Goal: Find specific page/section: Find specific page/section

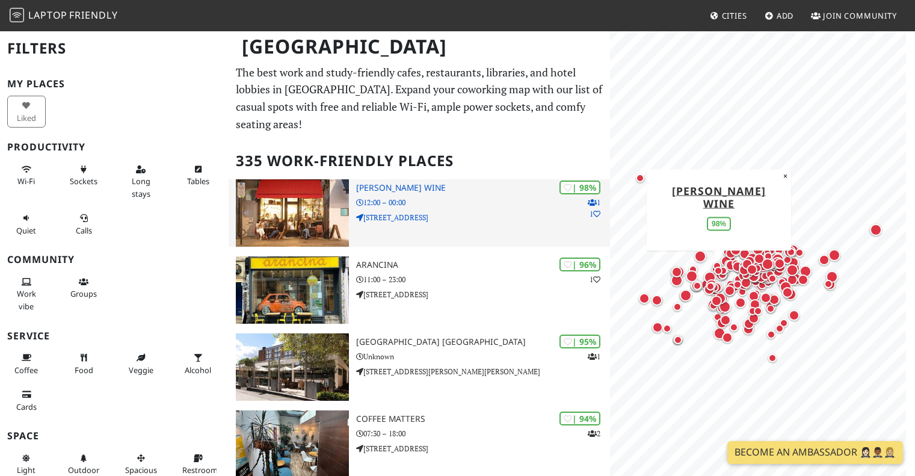
click at [414, 212] on p "[STREET_ADDRESS]" at bounding box center [483, 217] width 254 height 11
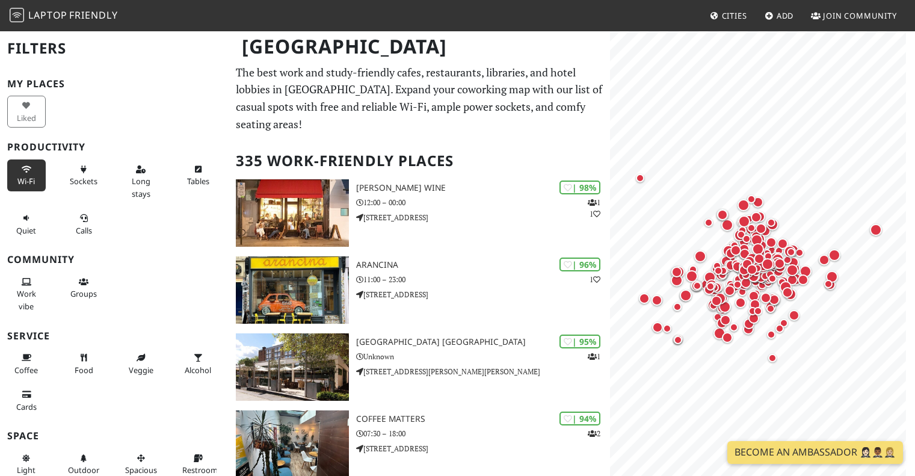
click at [30, 175] on button "Wi-Fi" at bounding box center [26, 175] width 39 height 32
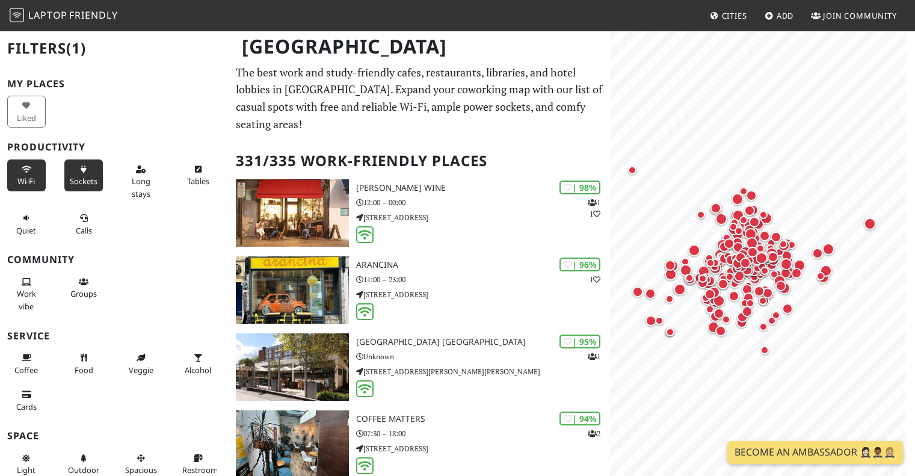
click at [80, 182] on span "Sockets" at bounding box center [84, 181] width 28 height 11
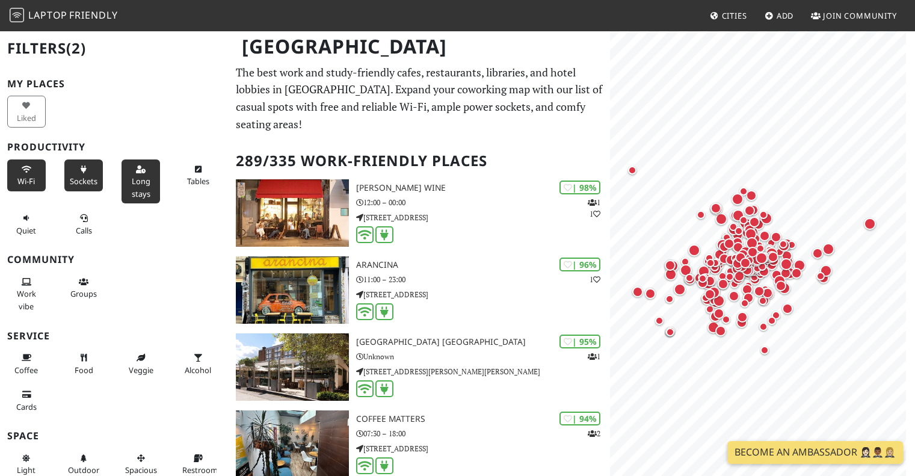
click at [143, 180] on span "Long stays" at bounding box center [141, 187] width 19 height 23
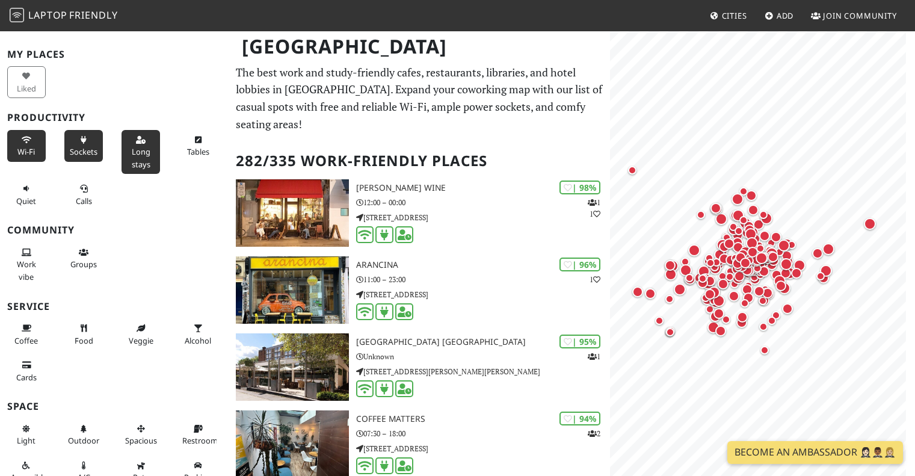
scroll to position [43, 0]
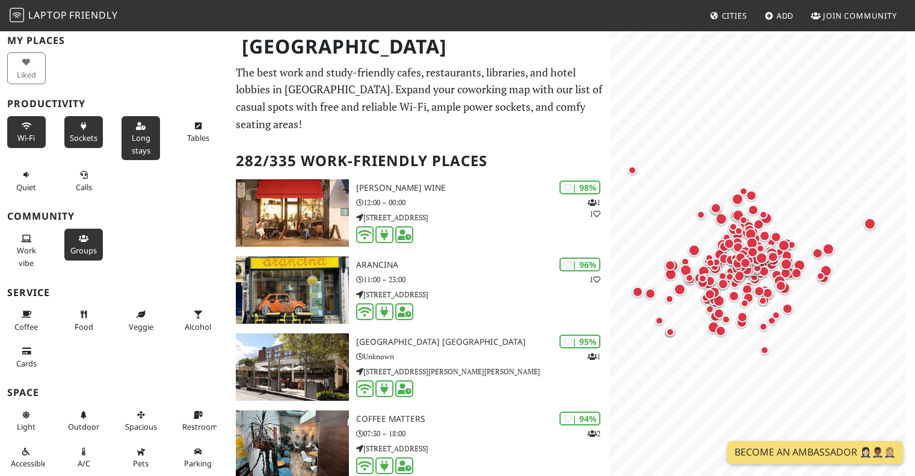
click at [81, 247] on span "Groups" at bounding box center [83, 250] width 26 height 11
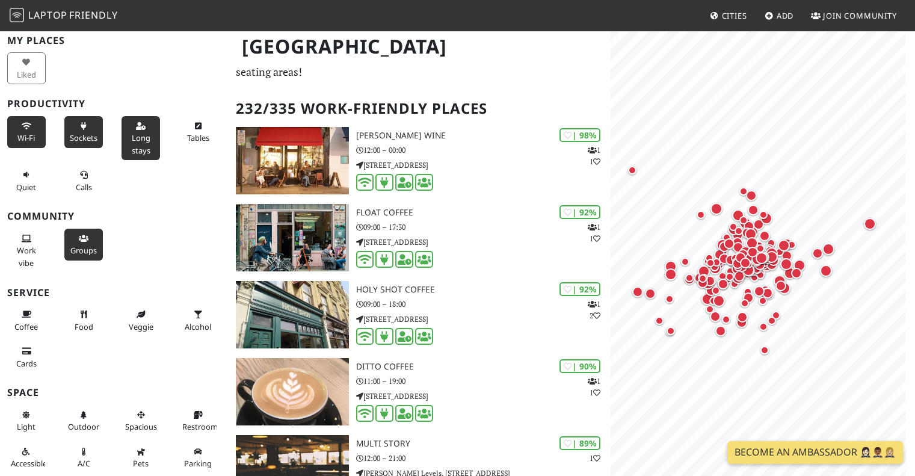
scroll to position [60, 0]
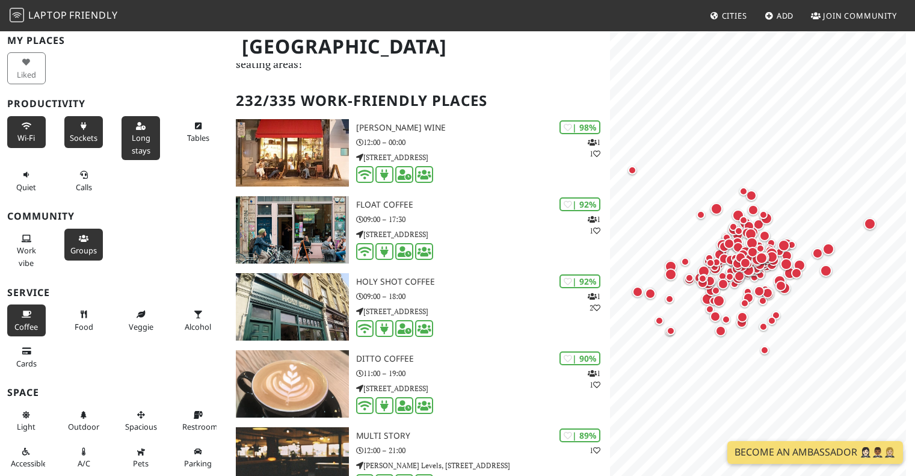
click at [25, 327] on span "Coffee" at bounding box center [25, 326] width 23 height 11
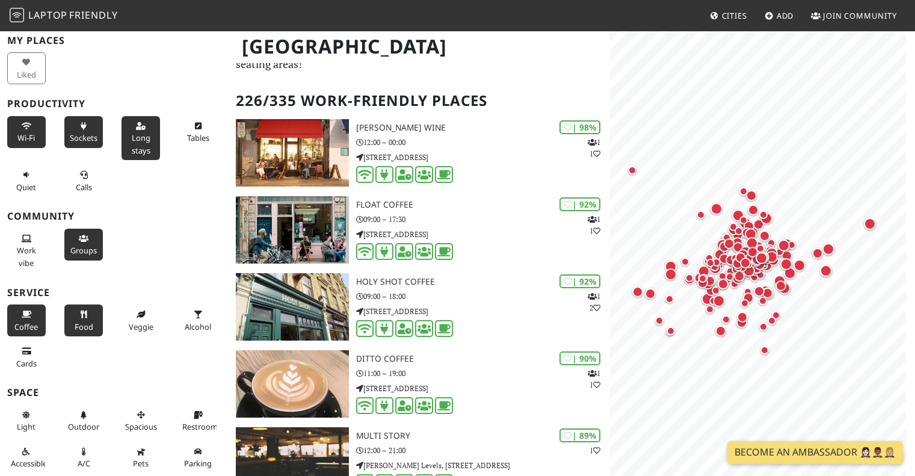
click at [83, 319] on button "Food" at bounding box center [83, 320] width 39 height 32
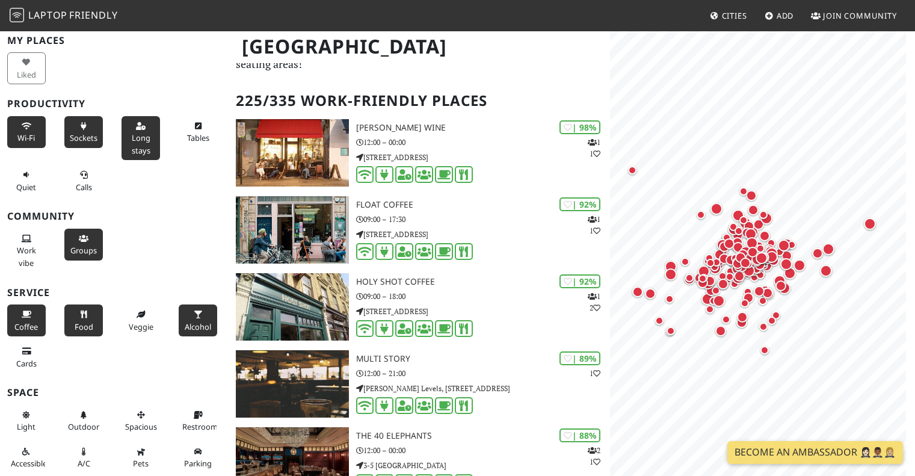
click at [193, 319] on button "Alcohol" at bounding box center [198, 320] width 39 height 32
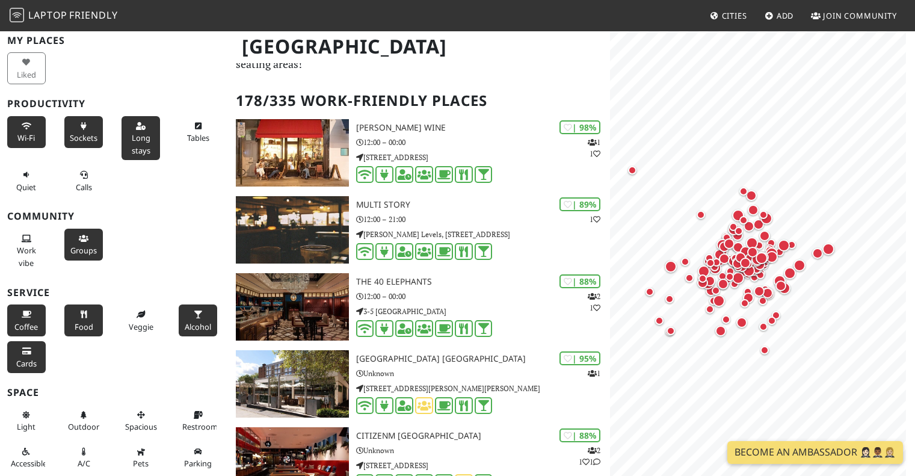
click at [25, 358] on span "Cards" at bounding box center [26, 363] width 20 height 11
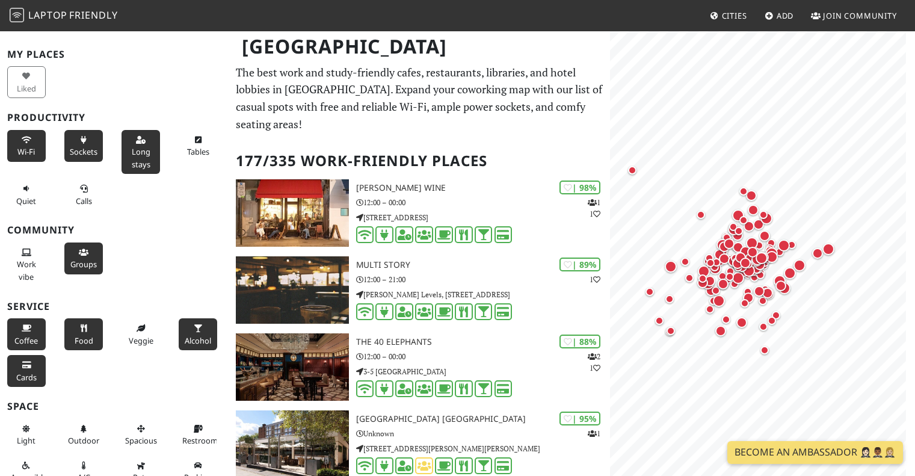
scroll to position [43, 0]
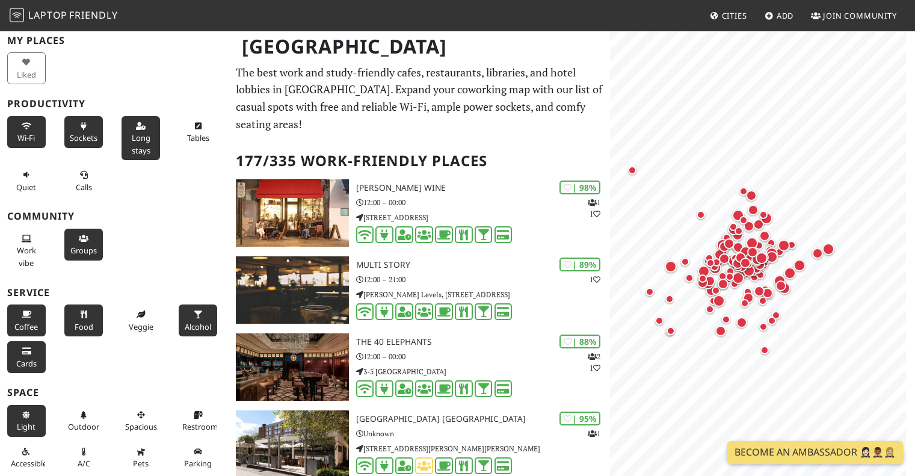
click at [28, 414] on icon at bounding box center [27, 416] width 10 height 8
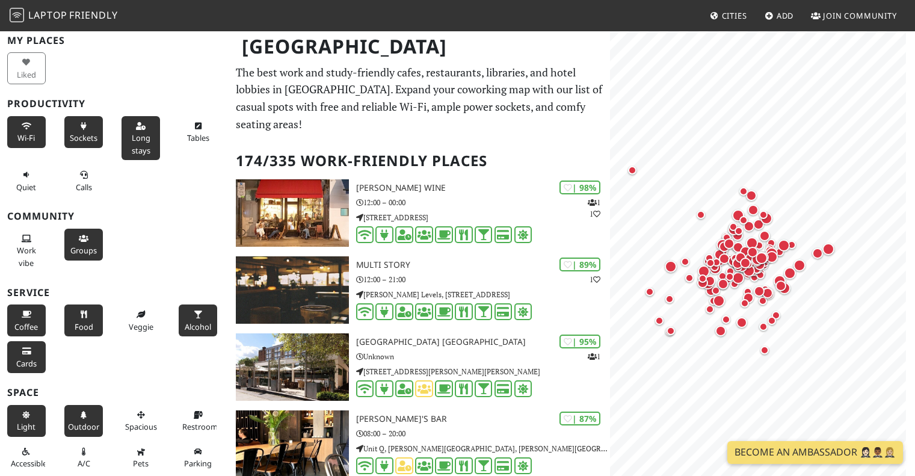
click at [87, 421] on span "Outdoor" at bounding box center [83, 426] width 31 height 11
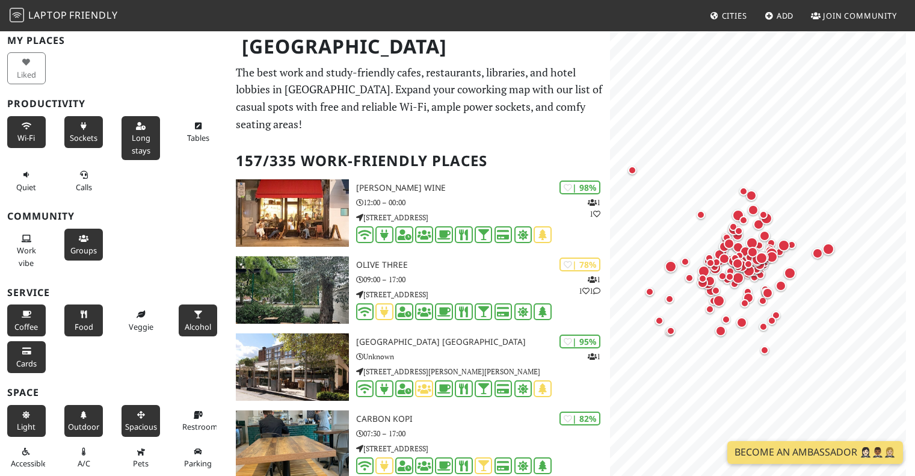
click at [143, 419] on button "Spacious" at bounding box center [141, 421] width 39 height 32
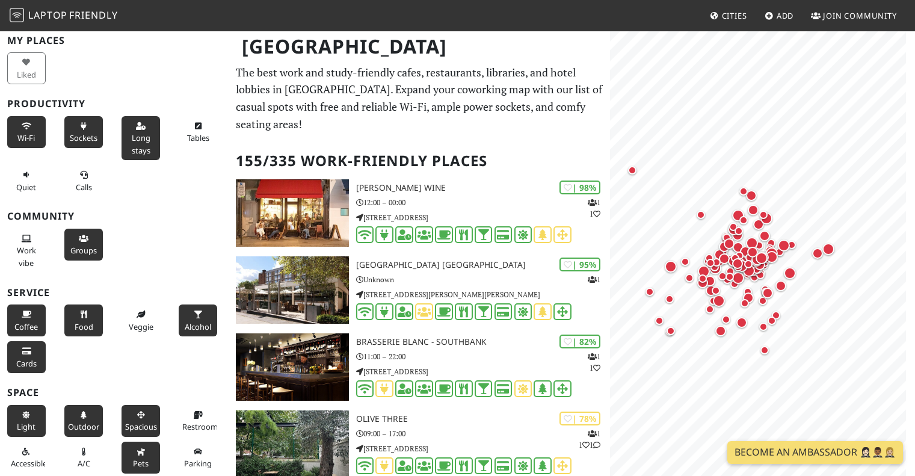
click at [133, 464] on span "Pets" at bounding box center [141, 463] width 16 height 11
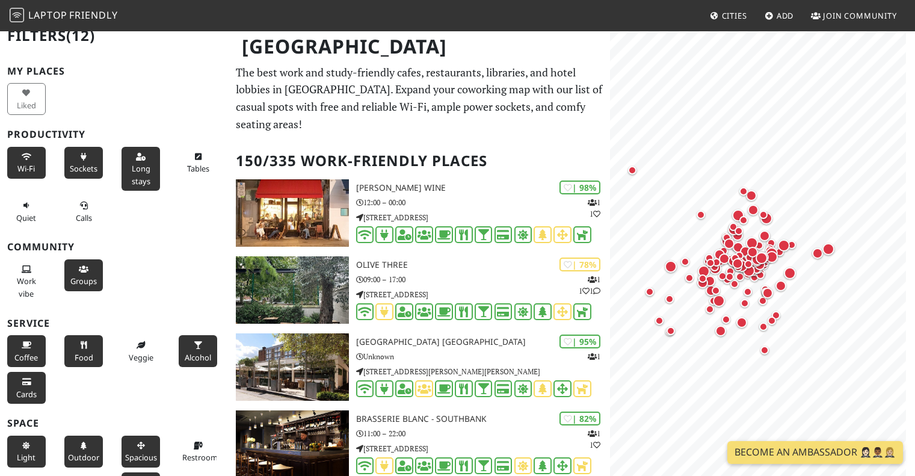
scroll to position [0, 0]
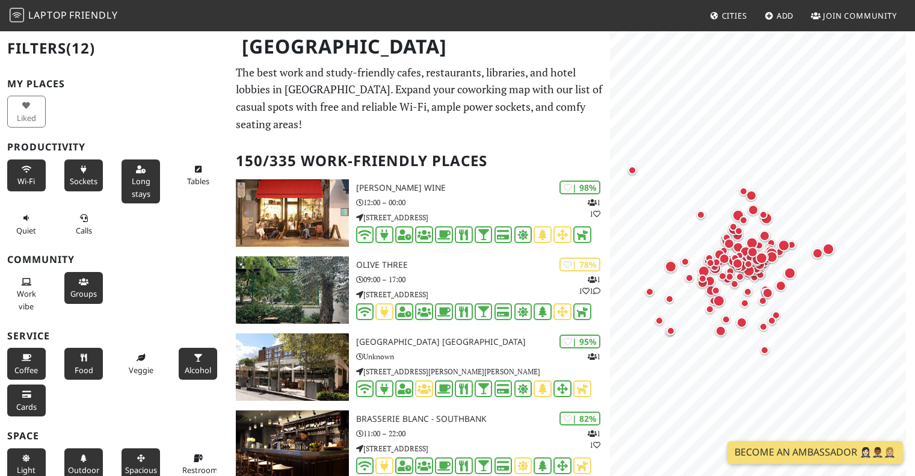
click at [87, 179] on span "Sockets" at bounding box center [84, 181] width 28 height 11
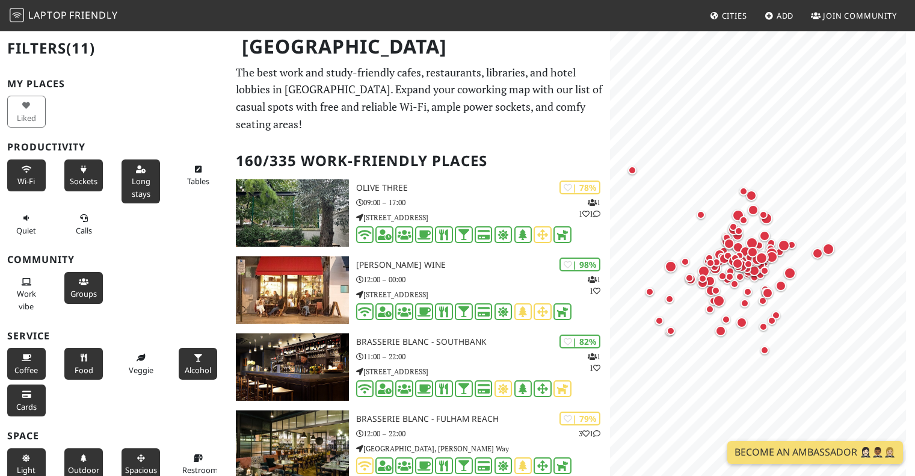
click at [87, 179] on span "Sockets" at bounding box center [84, 181] width 28 height 11
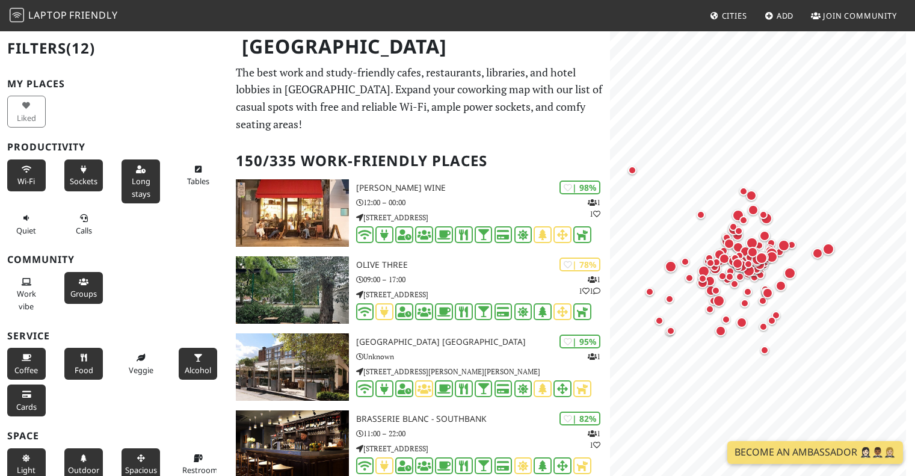
click at [19, 181] on span "Wi-Fi" at bounding box center [25, 181] width 17 height 11
